Goal: Transaction & Acquisition: Purchase product/service

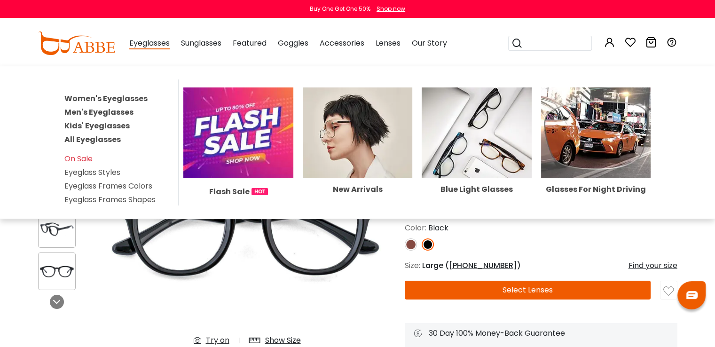
click at [112, 96] on link "Women's Eyeglasses" at bounding box center [105, 98] width 83 height 11
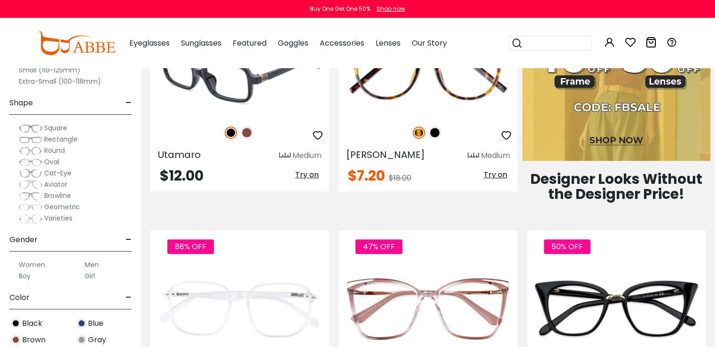
scroll to position [517, 0]
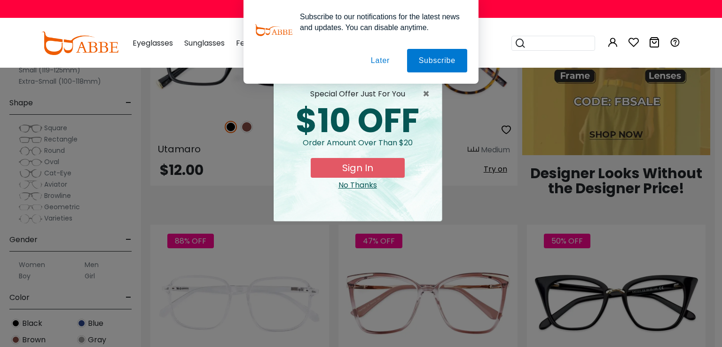
click at [0, 0] on button "Later" at bounding box center [0, 0] width 0 height 0
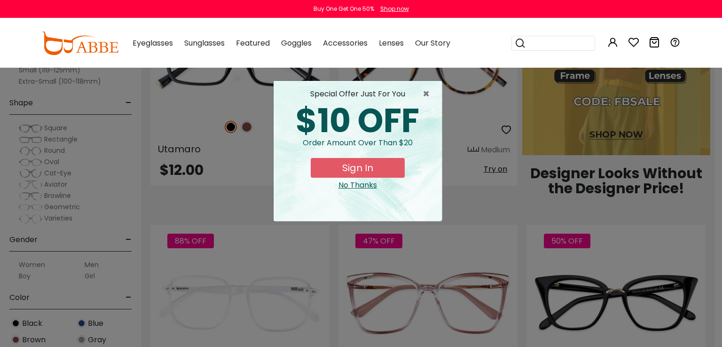
click at [363, 185] on div "No Thanks" at bounding box center [357, 185] width 153 height 11
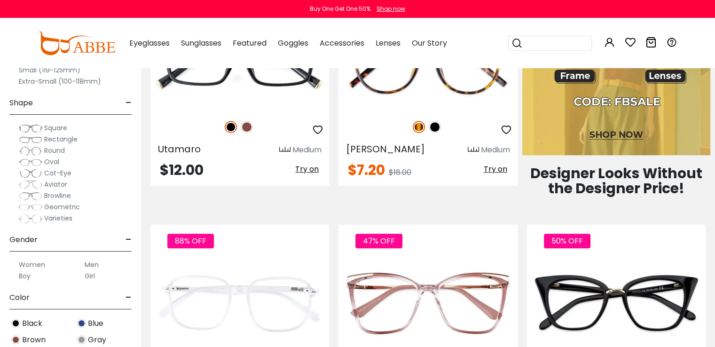
click at [24, 137] on img at bounding box center [31, 139] width 24 height 9
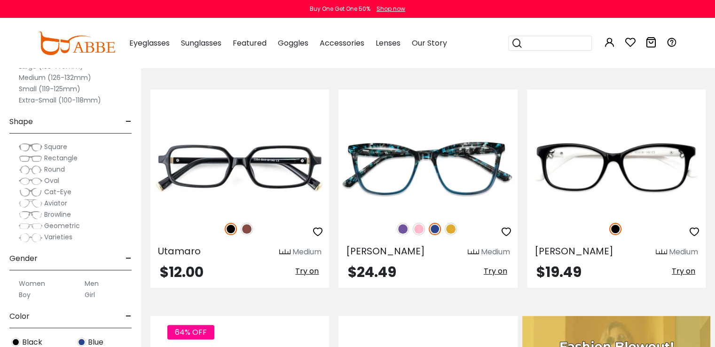
click at [23, 179] on img at bounding box center [31, 180] width 24 height 9
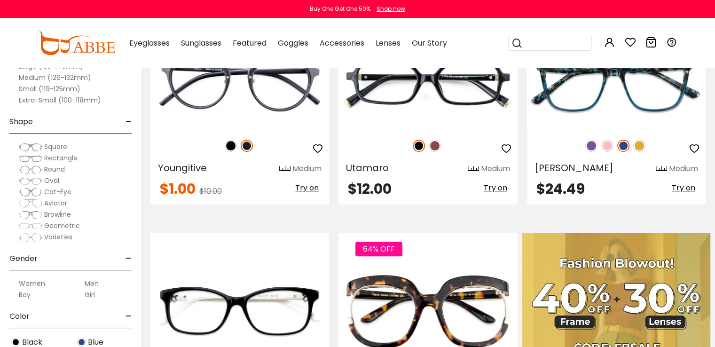
scroll to position [282, 0]
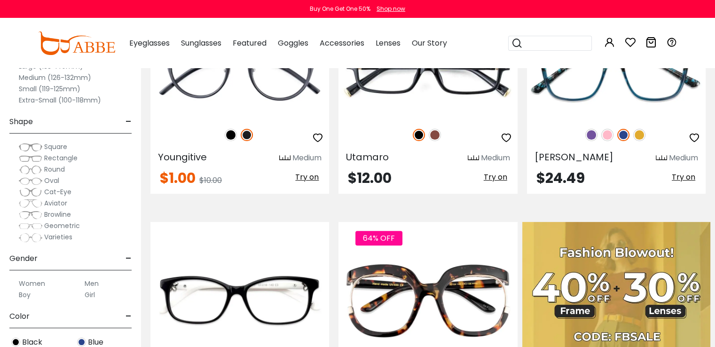
click at [24, 215] on img at bounding box center [31, 214] width 24 height 9
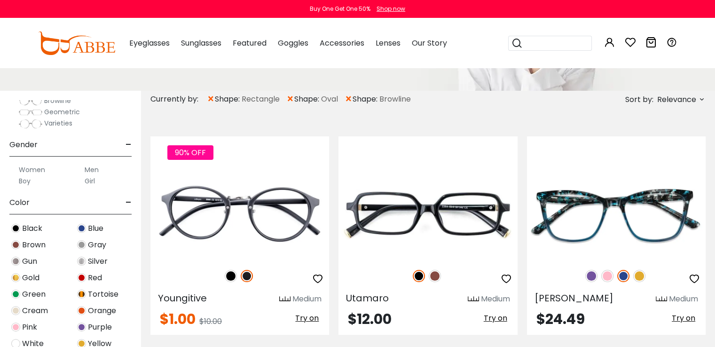
scroll to position [235, 0]
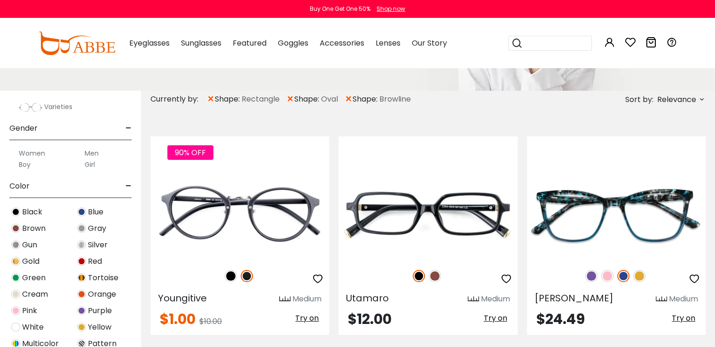
click at [40, 154] on label "Women" at bounding box center [32, 153] width 26 height 11
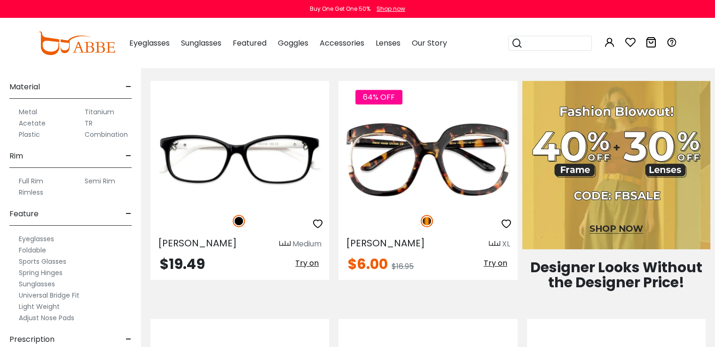
scroll to position [493, 0]
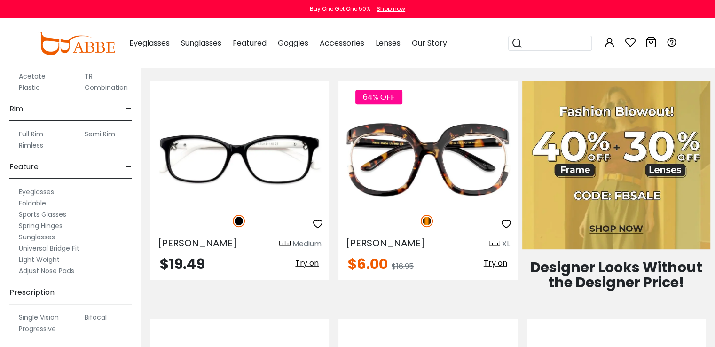
click at [34, 191] on label "Eyeglasses" at bounding box center [36, 191] width 35 height 11
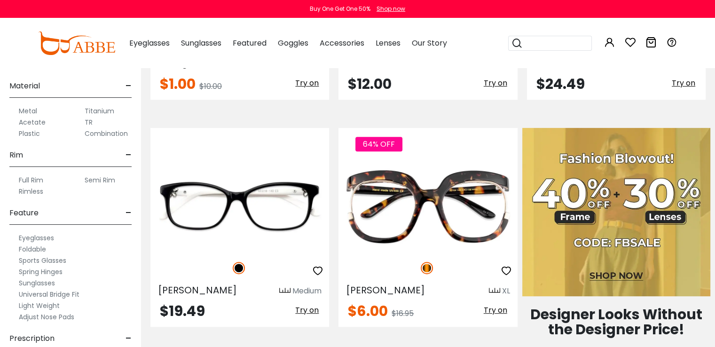
scroll to position [493, 0]
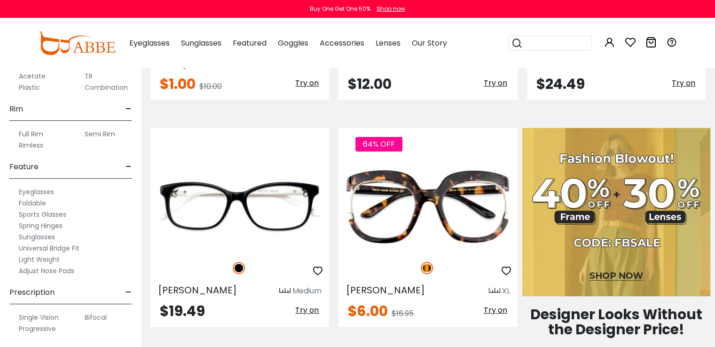
click at [21, 236] on label "Sunglasses" at bounding box center [37, 236] width 36 height 11
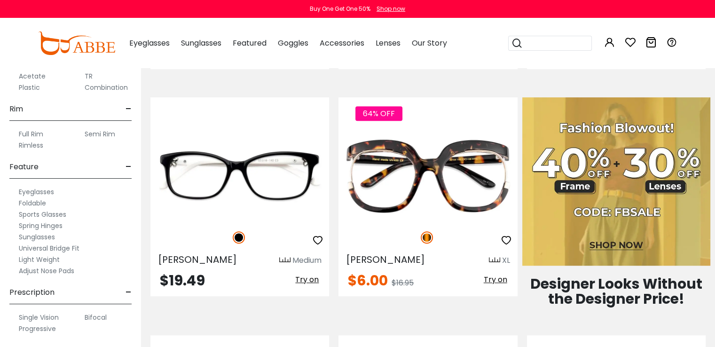
scroll to position [423, 0]
click at [103, 315] on label "Bifocal" at bounding box center [96, 317] width 22 height 11
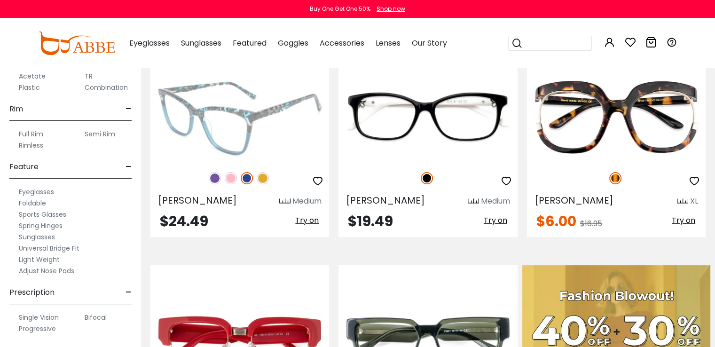
scroll to position [282, 0]
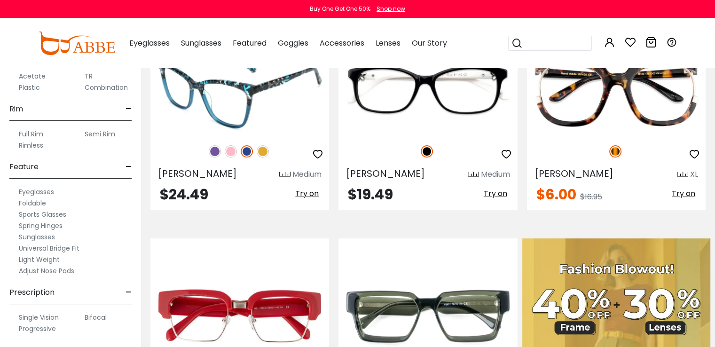
click at [216, 149] on img at bounding box center [215, 151] width 12 height 12
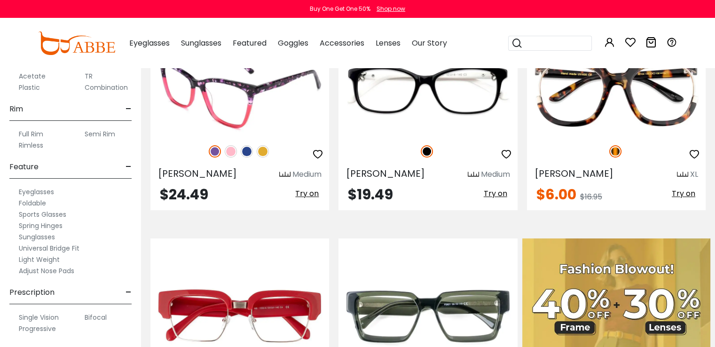
click at [230, 150] on img at bounding box center [231, 151] width 12 height 12
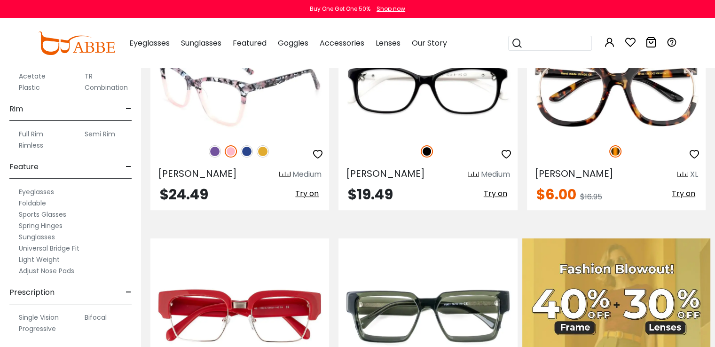
click at [244, 151] on img at bounding box center [247, 151] width 12 height 12
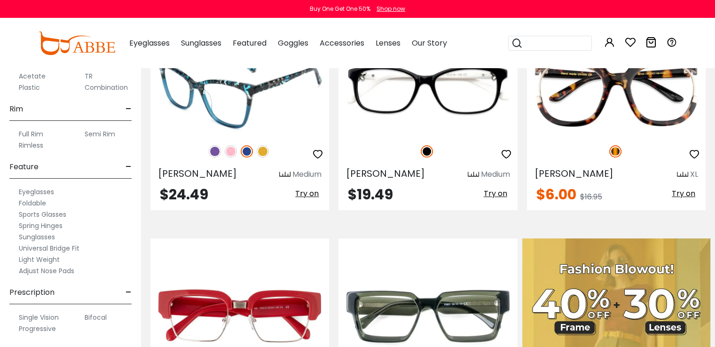
click at [261, 149] on img at bounding box center [263, 151] width 12 height 12
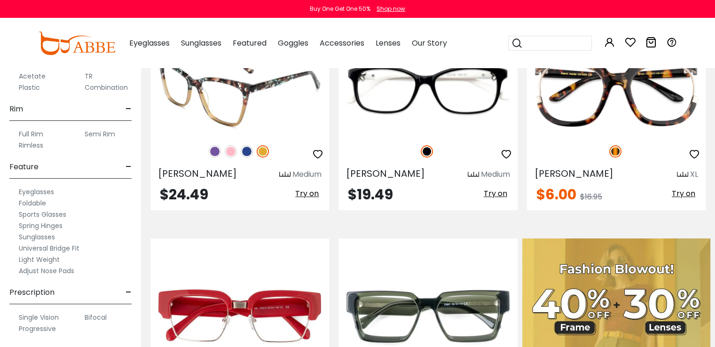
click at [229, 154] on img at bounding box center [231, 151] width 12 height 12
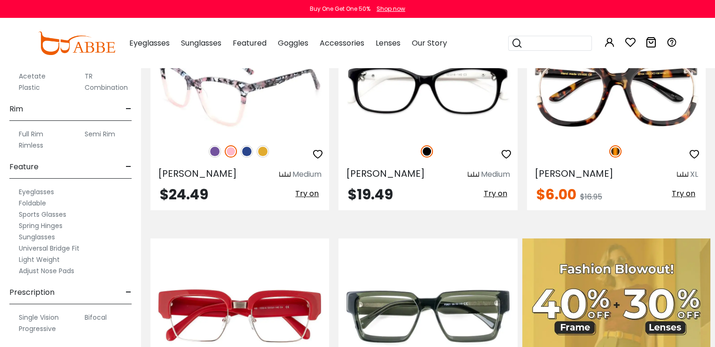
click at [306, 194] on span "Try on" at bounding box center [307, 193] width 24 height 11
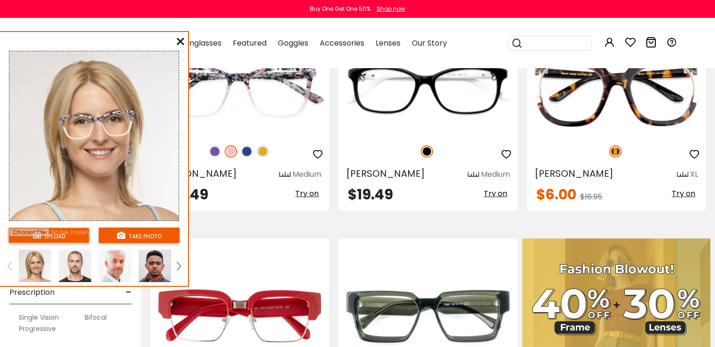
click at [175, 267] on link at bounding box center [179, 266] width 12 height 32
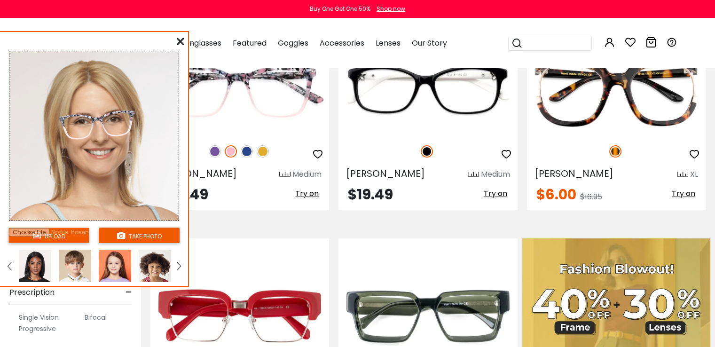
click at [175, 267] on link at bounding box center [179, 266] width 12 height 32
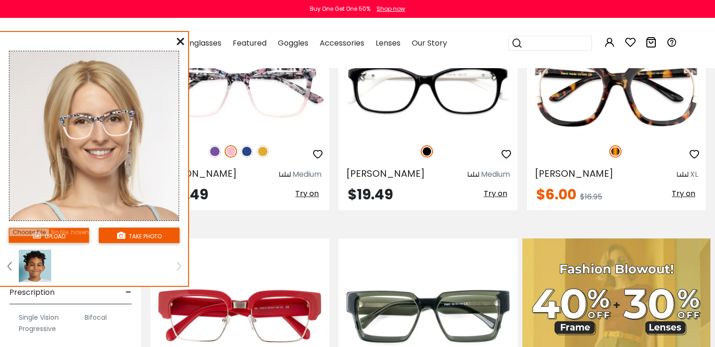
click at [175, 267] on link at bounding box center [179, 266] width 12 height 32
click at [8, 264] on img at bounding box center [10, 266] width 4 height 8
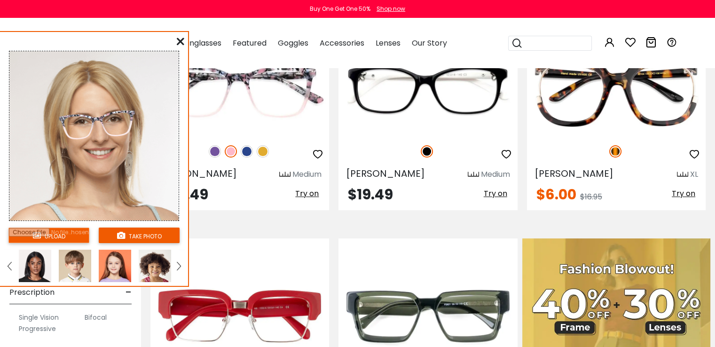
click at [8, 264] on img at bounding box center [10, 266] width 4 height 8
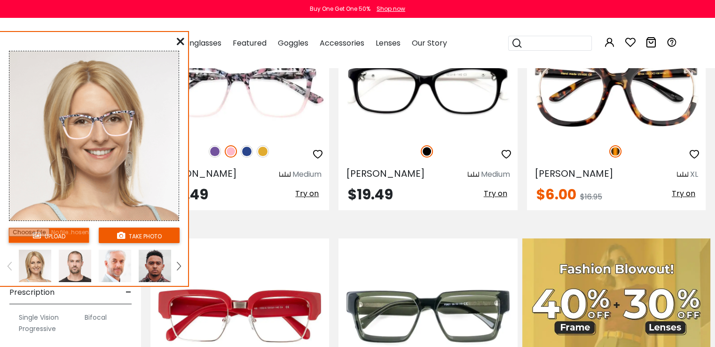
click at [180, 40] on icon at bounding box center [181, 42] width 8 height 8
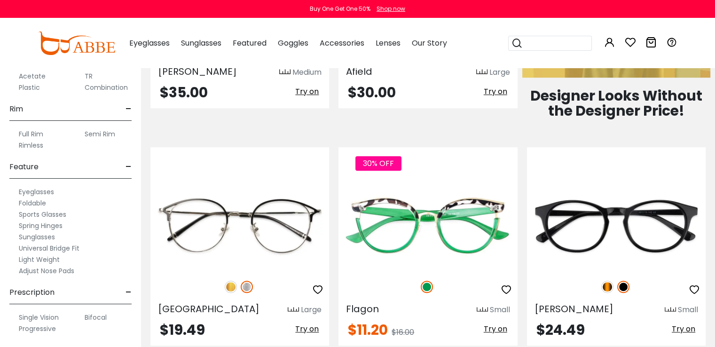
scroll to position [705, 0]
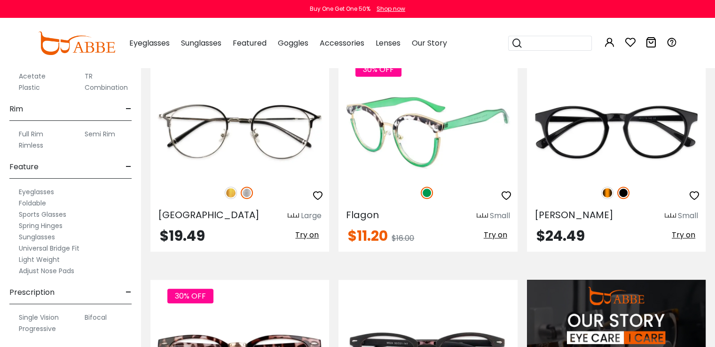
click at [503, 233] on span "Try on" at bounding box center [496, 234] width 24 height 11
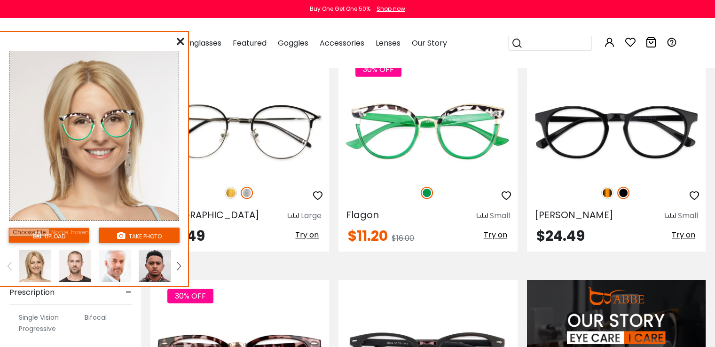
click at [178, 38] on icon at bounding box center [181, 42] width 8 height 8
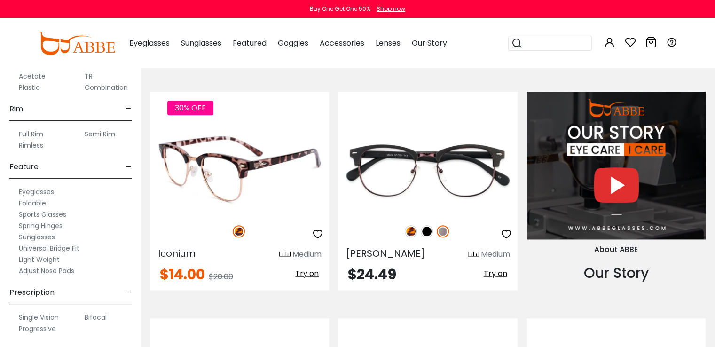
scroll to position [940, 0]
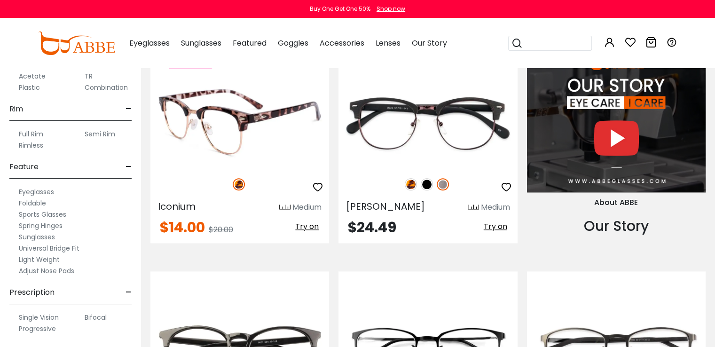
click at [310, 227] on span "Try on" at bounding box center [307, 226] width 24 height 11
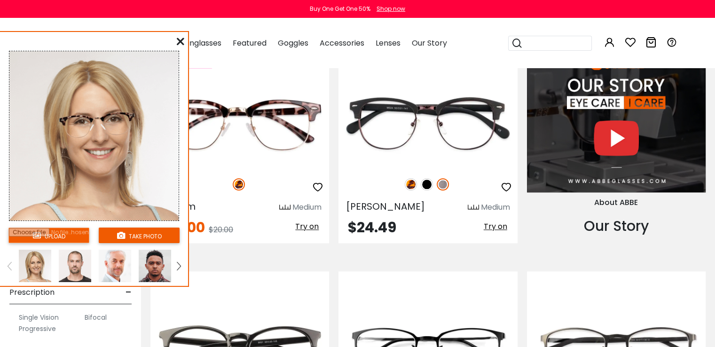
click at [177, 38] on icon at bounding box center [181, 42] width 8 height 8
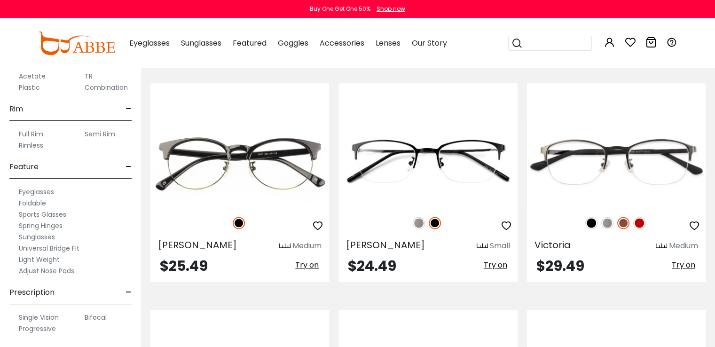
scroll to position [1175, 0]
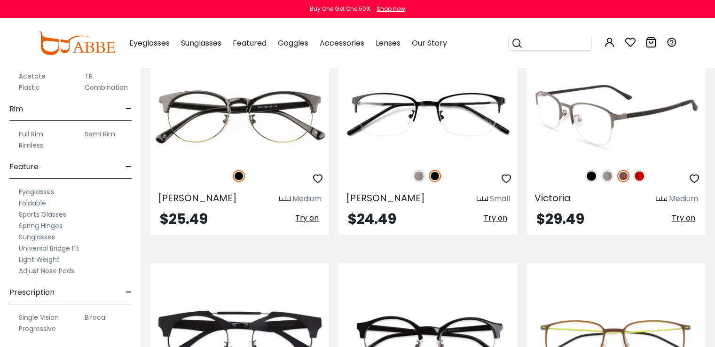
click at [641, 174] on img at bounding box center [639, 176] width 12 height 12
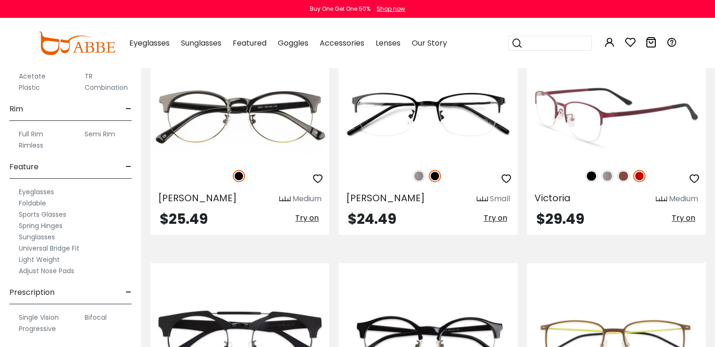
click at [673, 217] on span "Try on" at bounding box center [684, 217] width 24 height 11
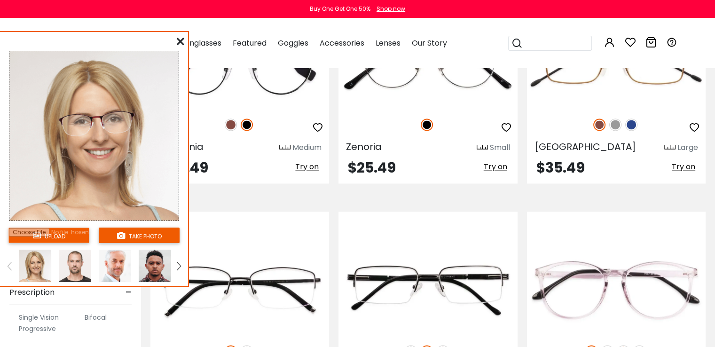
scroll to position [1457, 0]
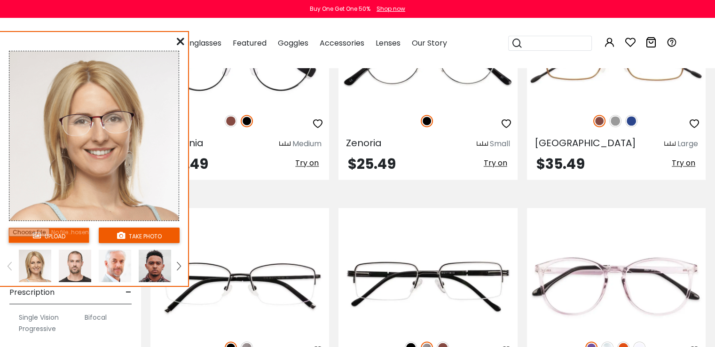
click at [178, 39] on icon at bounding box center [181, 42] width 8 height 8
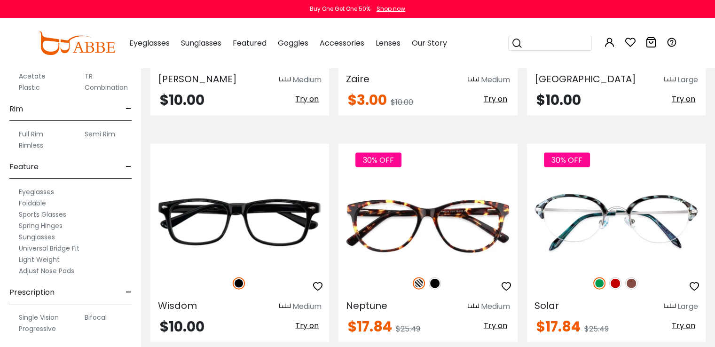
scroll to position [2068, 0]
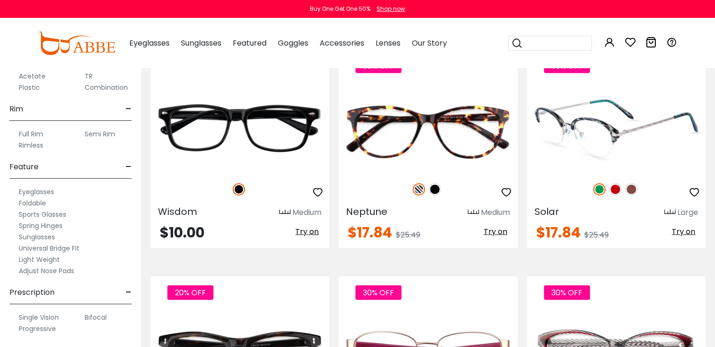
click at [614, 185] on img at bounding box center [615, 189] width 12 height 12
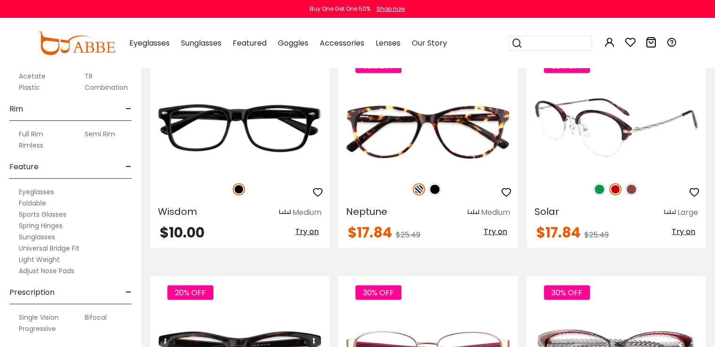
click at [683, 230] on span "Try on" at bounding box center [684, 231] width 24 height 11
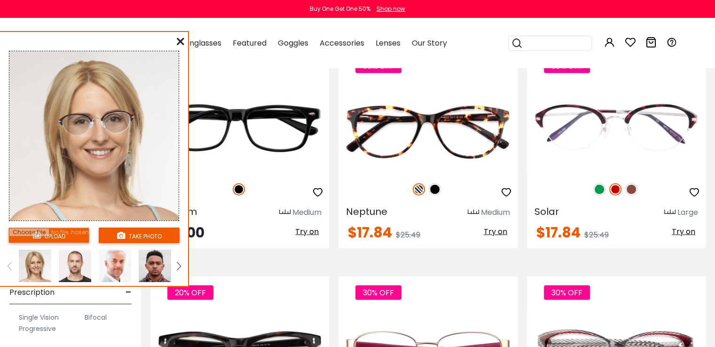
click at [181, 39] on icon at bounding box center [181, 42] width 8 height 8
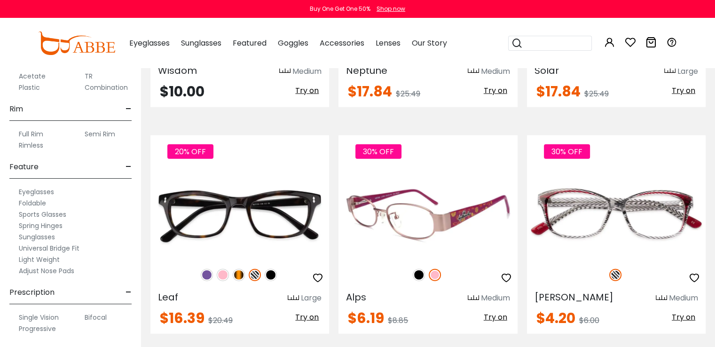
scroll to position [2209, 0]
click at [494, 313] on span "Try on" at bounding box center [496, 317] width 24 height 11
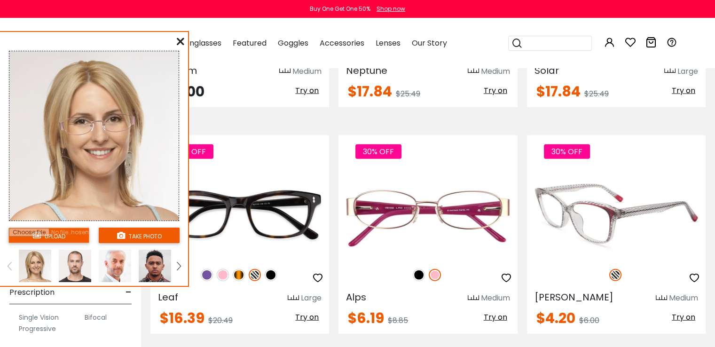
click at [679, 313] on span "Try on" at bounding box center [684, 317] width 24 height 11
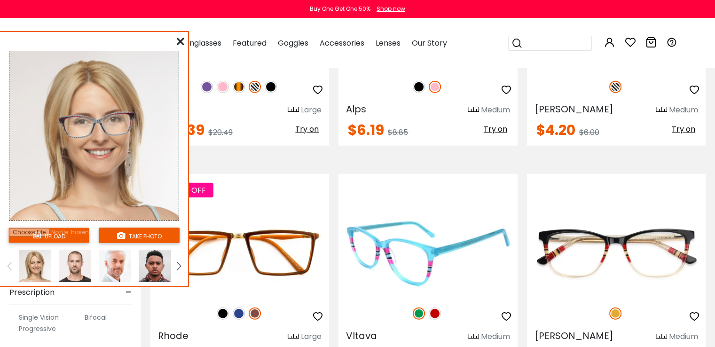
scroll to position [2538, 0]
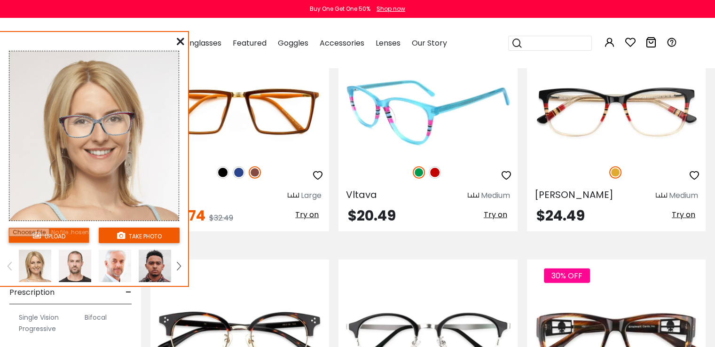
click at [498, 211] on span "Try on" at bounding box center [496, 214] width 24 height 11
click at [417, 171] on img at bounding box center [419, 172] width 12 height 12
click at [436, 168] on img at bounding box center [435, 172] width 12 height 12
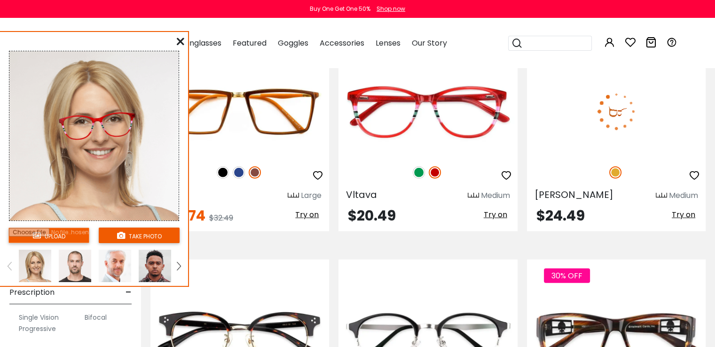
click at [672, 209] on button "Try on" at bounding box center [683, 215] width 29 height 12
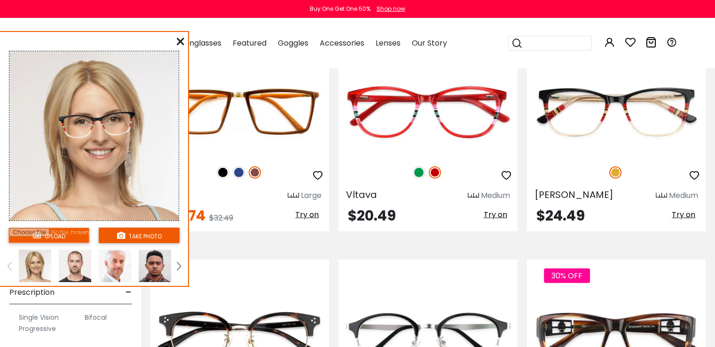
click at [182, 40] on icon at bounding box center [181, 42] width 8 height 8
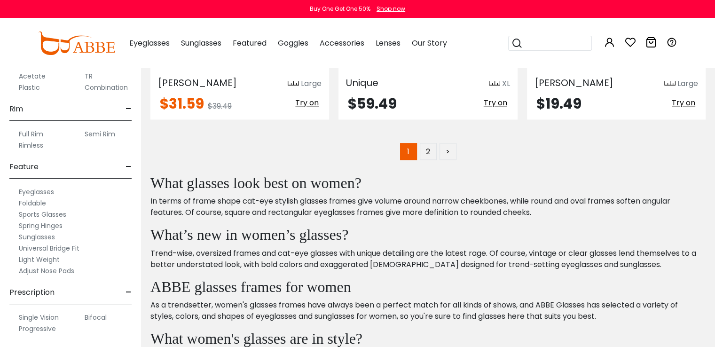
scroll to position [4748, 0]
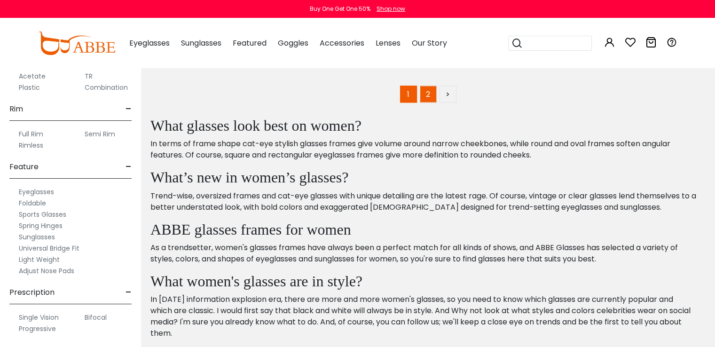
click at [426, 86] on link "2" at bounding box center [428, 94] width 17 height 17
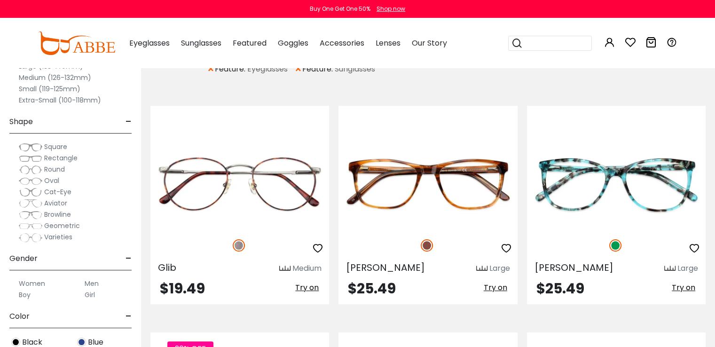
scroll to position [235, 0]
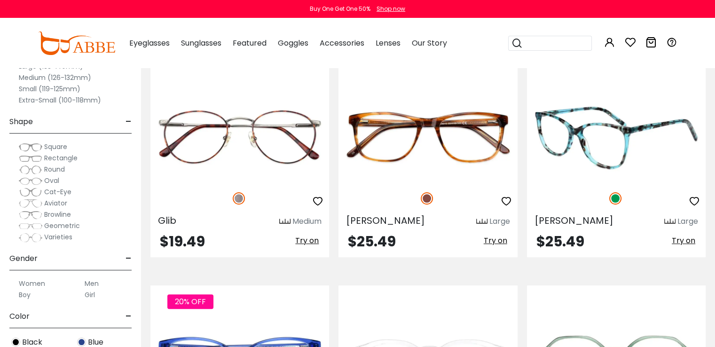
click at [692, 240] on span "Try on" at bounding box center [684, 240] width 24 height 11
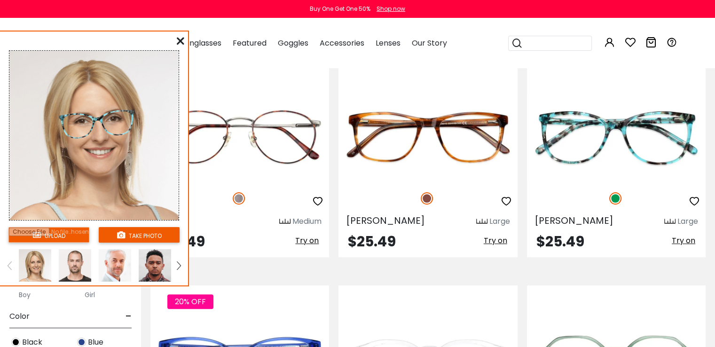
click at [176, 38] on div "upload take photo" at bounding box center [94, 160] width 188 height 250
click at [179, 40] on icon at bounding box center [181, 41] width 8 height 8
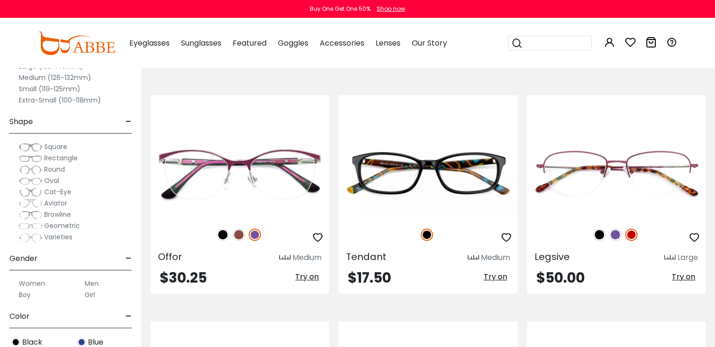
scroll to position [658, 0]
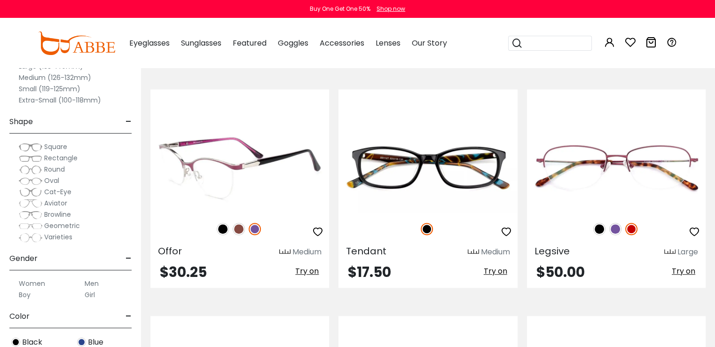
click at [300, 272] on span "Try on" at bounding box center [307, 271] width 24 height 11
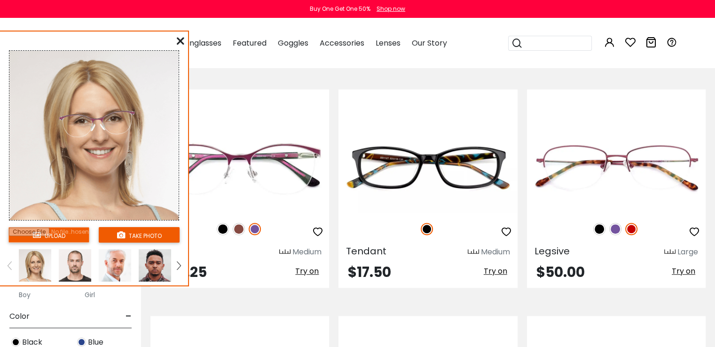
click at [178, 39] on icon at bounding box center [181, 41] width 8 height 8
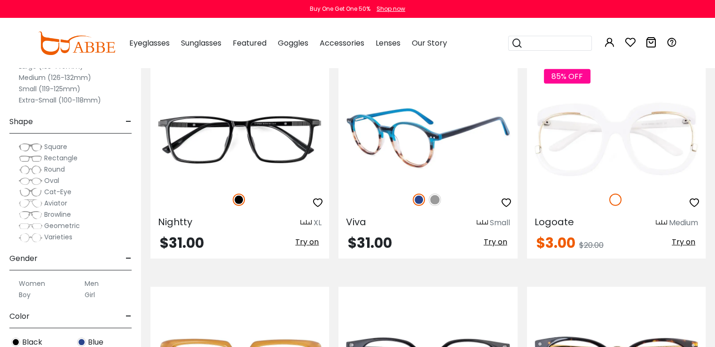
scroll to position [2773, 0]
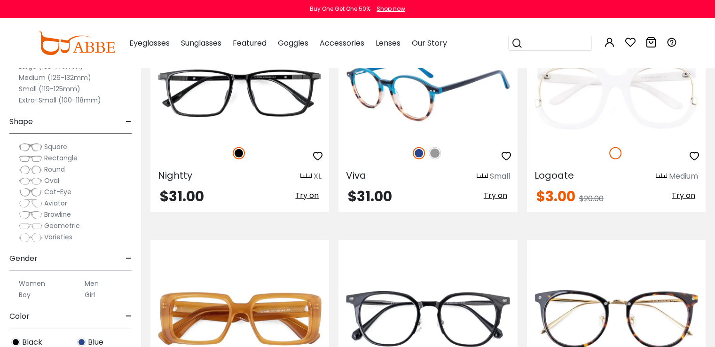
click at [494, 193] on span "Try on" at bounding box center [496, 195] width 24 height 11
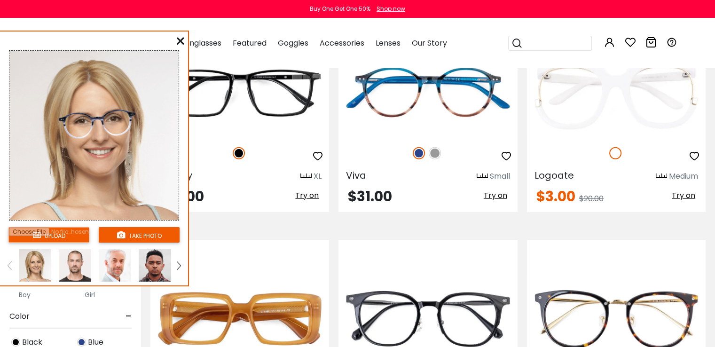
click at [179, 40] on icon at bounding box center [181, 41] width 8 height 8
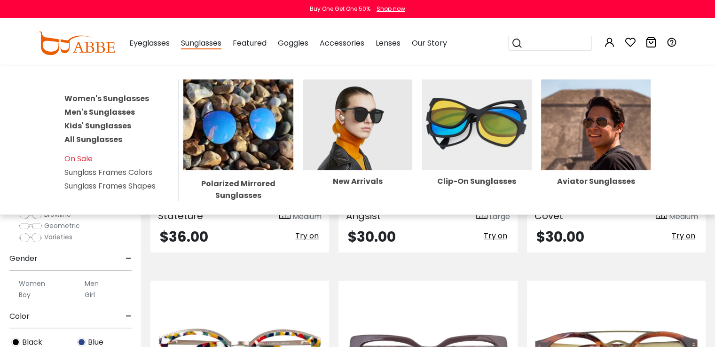
scroll to position [2961, 0]
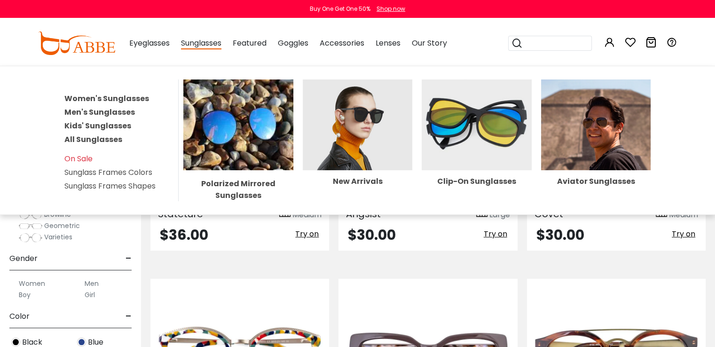
click at [447, 130] on img at bounding box center [477, 124] width 110 height 91
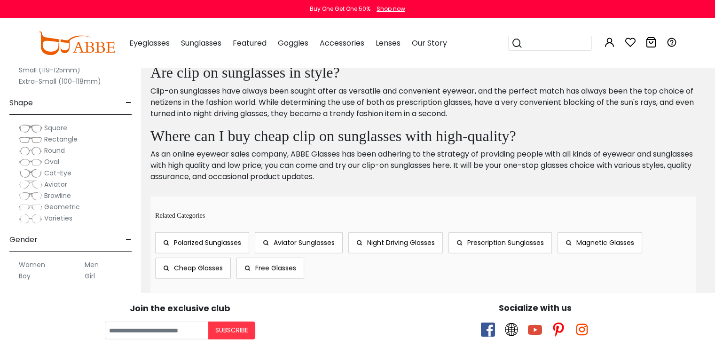
scroll to position [2889, 0]
